Goal: Find specific page/section: Find specific page/section

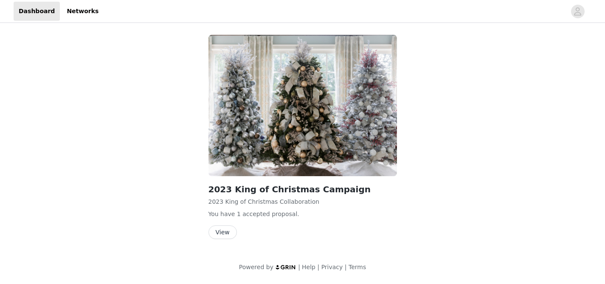
click at [225, 234] on button "View" at bounding box center [223, 233] width 28 height 14
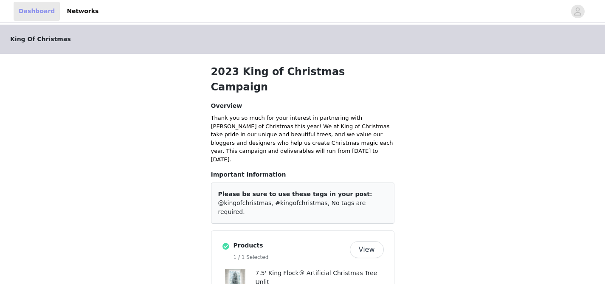
click at [35, 14] on link "Dashboard" at bounding box center [37, 11] width 46 height 19
click at [578, 10] on icon "avatar" at bounding box center [578, 12] width 8 height 14
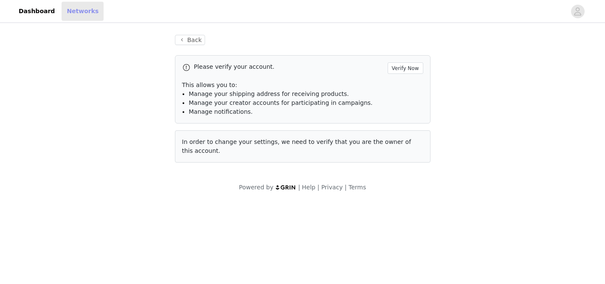
click at [74, 14] on link "Networks" at bounding box center [83, 11] width 42 height 19
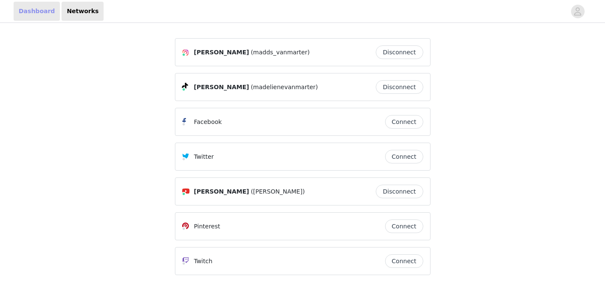
click at [23, 20] on link "Dashboard" at bounding box center [37, 11] width 46 height 19
